Goal: Task Accomplishment & Management: Use online tool/utility

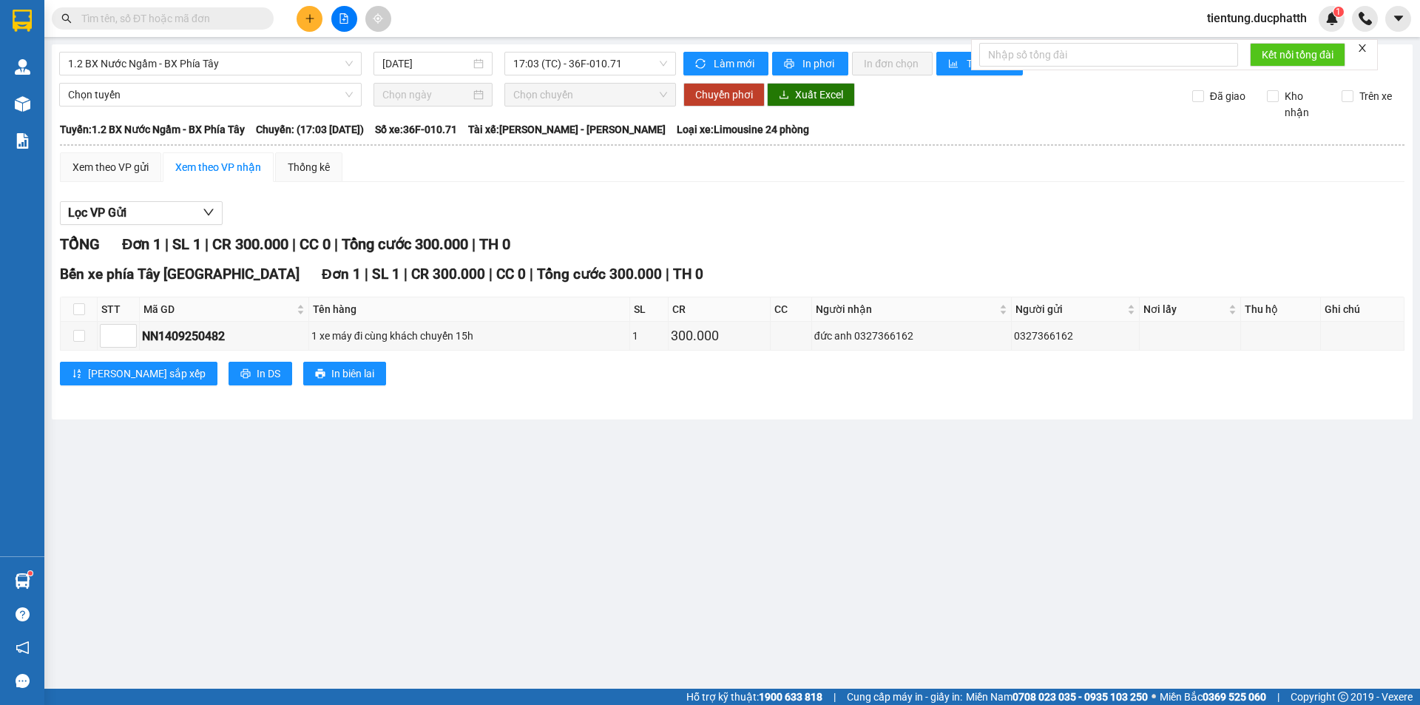
click at [181, 18] on input "text" at bounding box center [168, 18] width 175 height 16
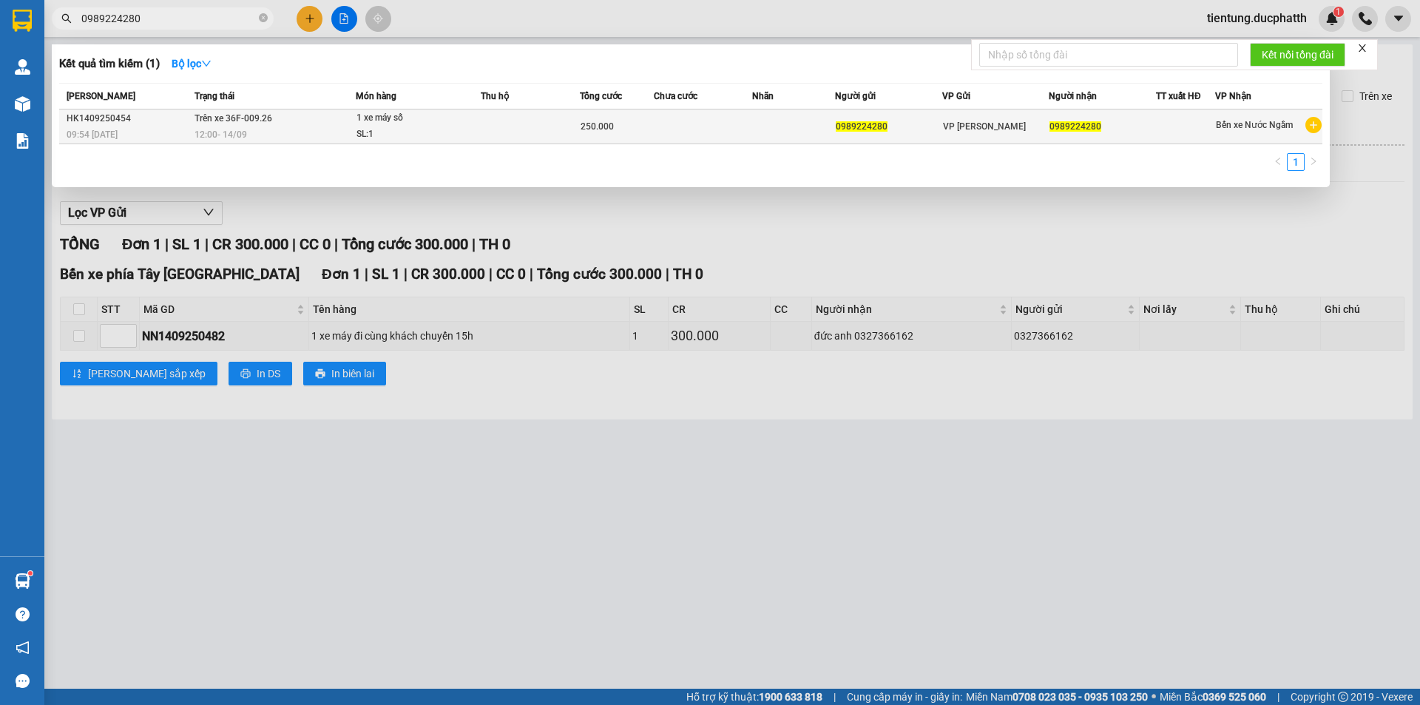
type input "0989224280"
click at [311, 127] on div "12:00 [DATE]" at bounding box center [274, 134] width 160 height 16
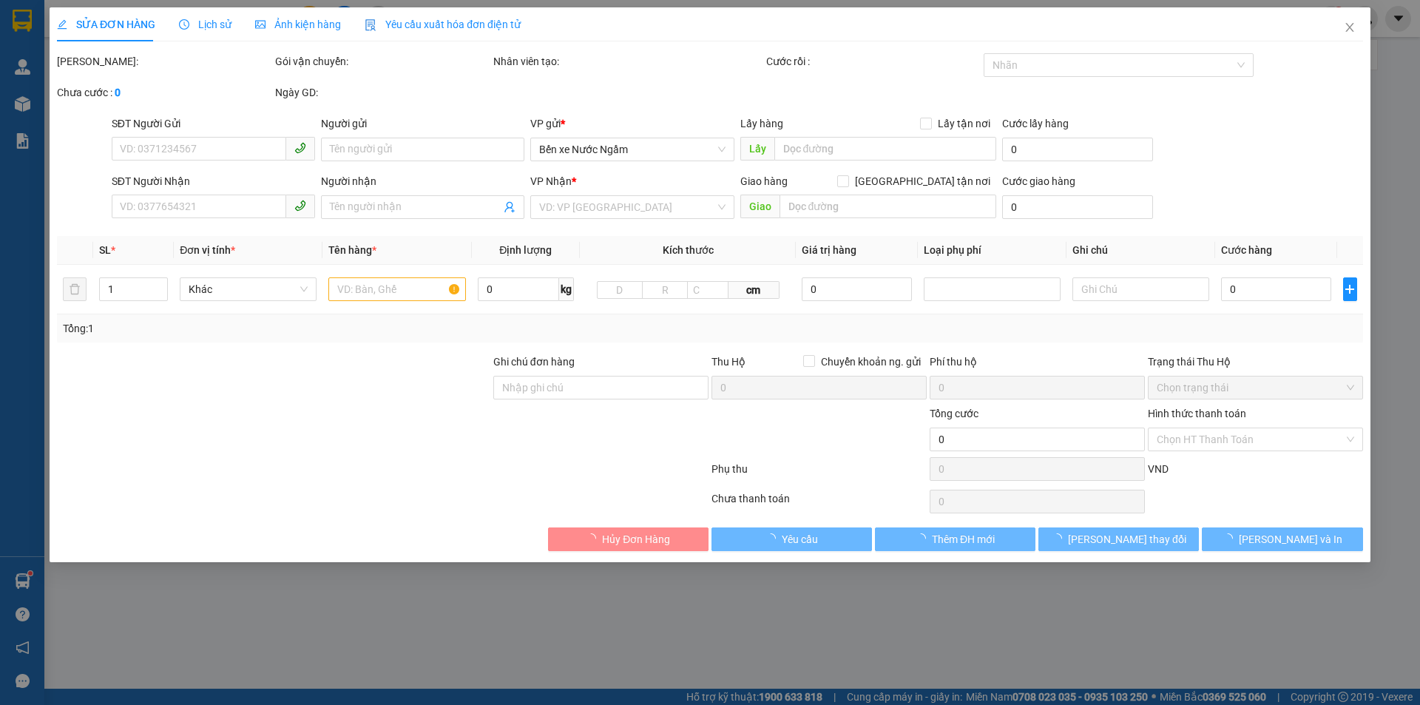
type input "0989224280"
type input "ck 9h31 [DATE] pham thi thuy linh-vtb cty"
type input "250.000"
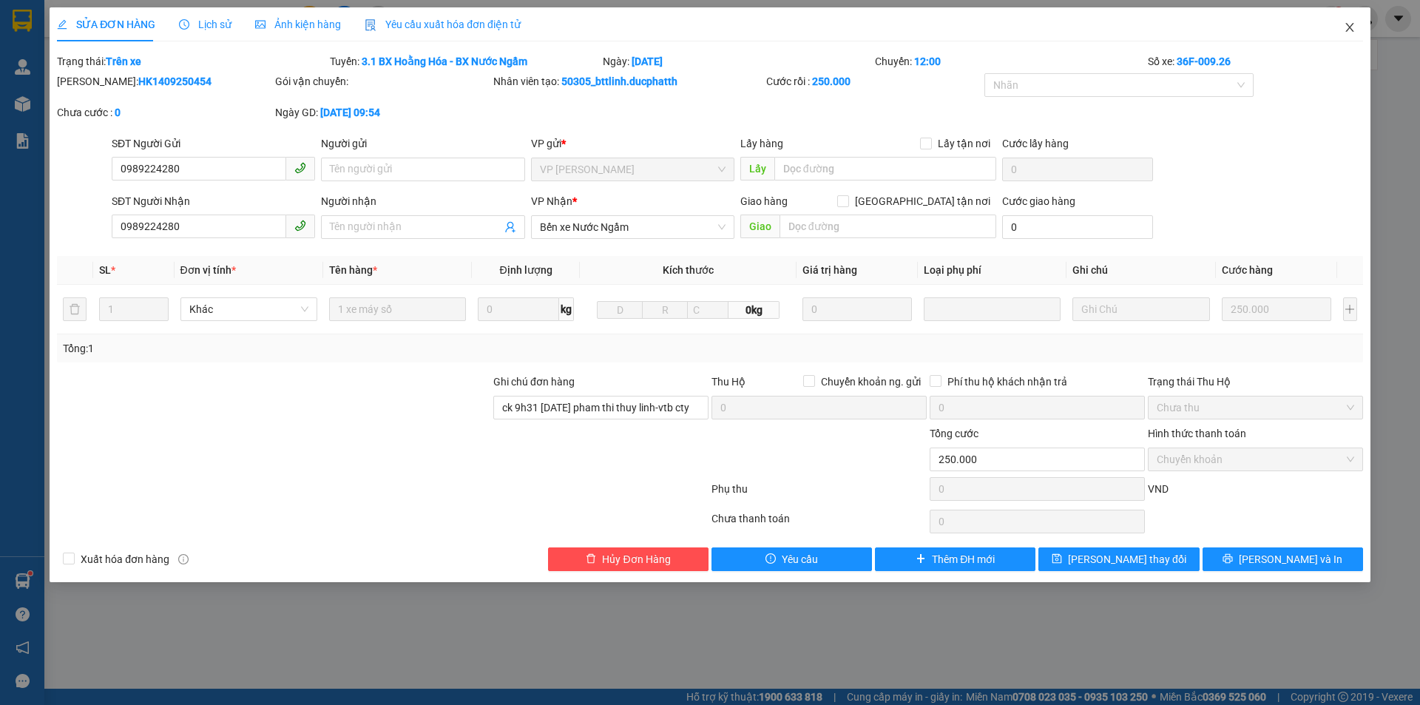
click at [1348, 29] on icon "close" at bounding box center [1350, 27] width 12 height 12
